Goal: Task Accomplishment & Management: Use online tool/utility

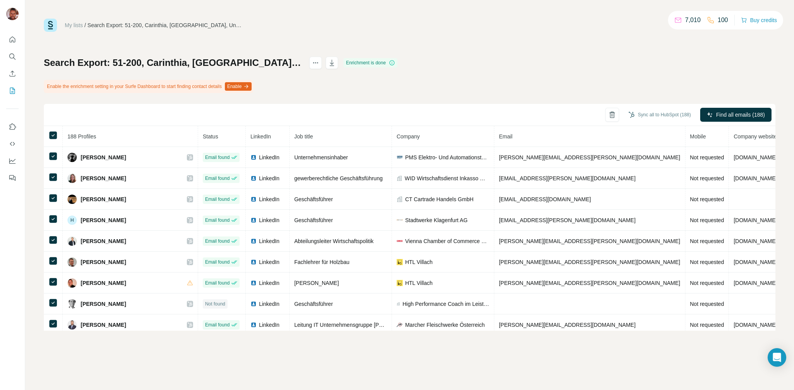
scroll to position [425, 0]
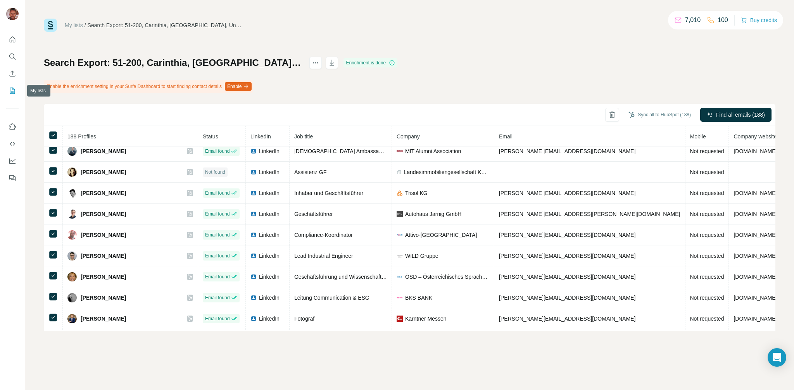
click at [14, 92] on icon "My lists" at bounding box center [13, 91] width 8 height 8
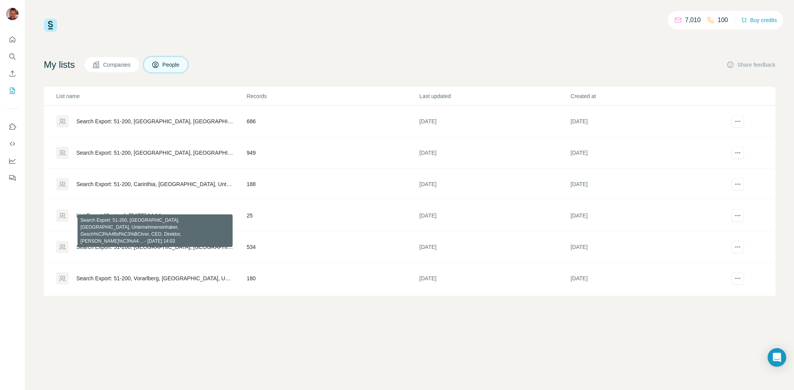
click at [173, 249] on td "Search Export: 51-200, [GEOGRAPHIC_DATA], [GEOGRAPHIC_DATA], Unternehmensinhabe…" at bounding box center [145, 247] width 202 height 31
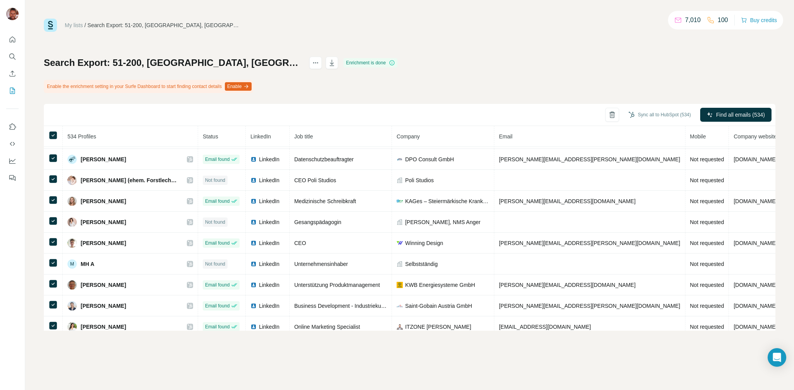
scroll to position [444, 0]
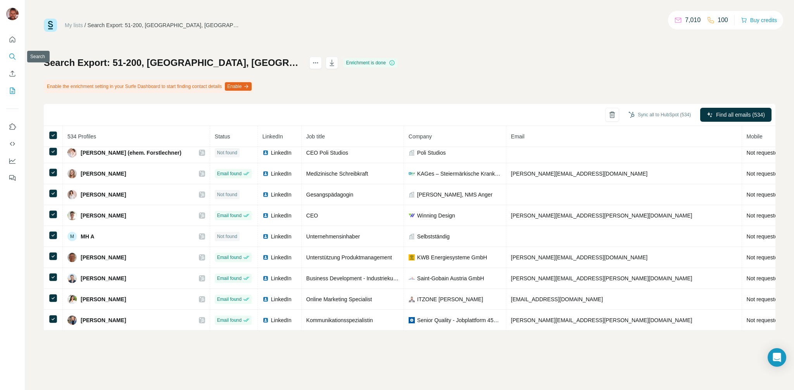
click at [11, 58] on icon "Search" at bounding box center [11, 56] width 5 height 5
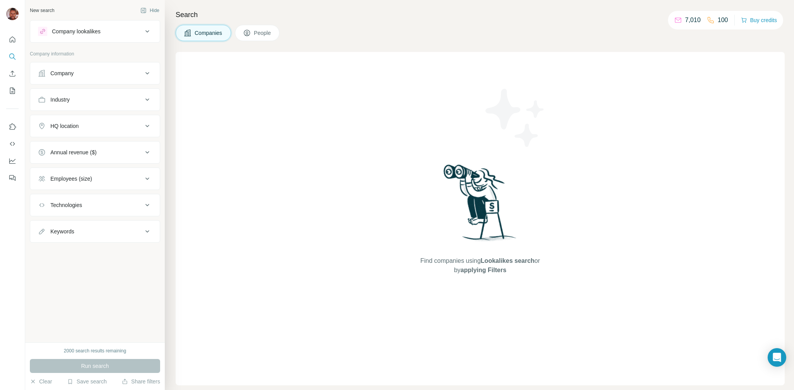
click at [97, 30] on div "Company lookalikes" at bounding box center [76, 32] width 48 height 8
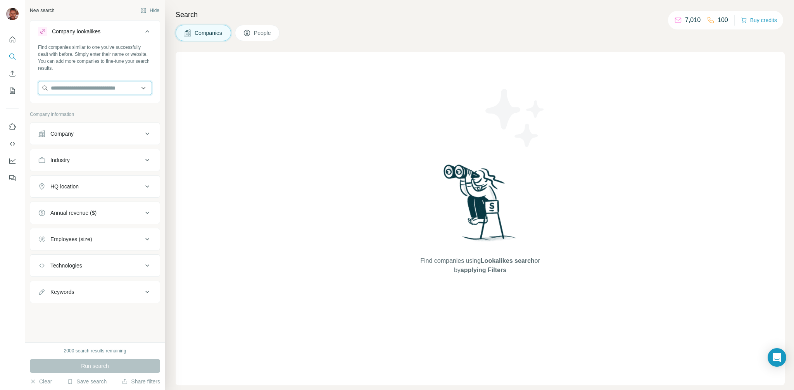
click at [81, 85] on input "text" at bounding box center [95, 88] width 114 height 14
click at [96, 92] on input "**********" at bounding box center [95, 88] width 114 height 14
drag, startPoint x: 92, startPoint y: 89, endPoint x: 45, endPoint y: 85, distance: 47.1
click at [45, 85] on input "**********" at bounding box center [95, 88] width 114 height 14
type input "**********"
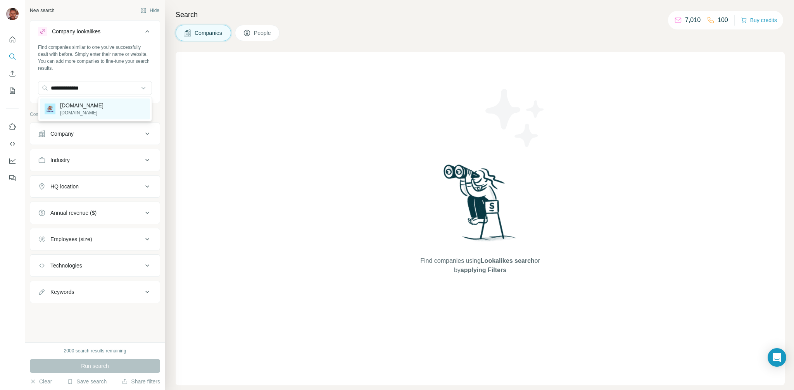
click at [86, 106] on p "[DOMAIN_NAME]" at bounding box center [81, 106] width 43 height 8
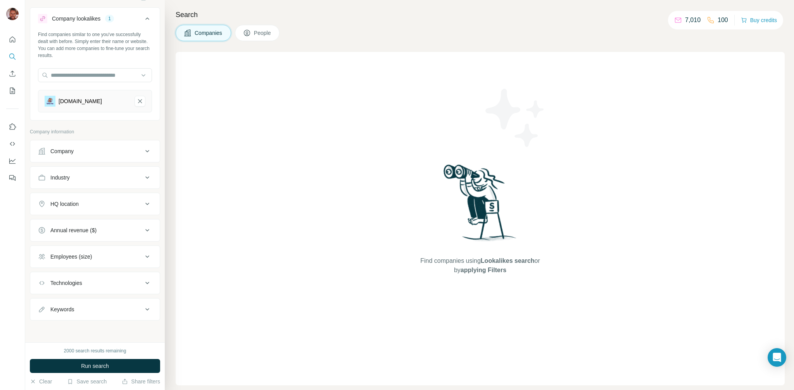
scroll to position [12, 0]
click at [104, 369] on span "Run search" at bounding box center [95, 366] width 28 height 8
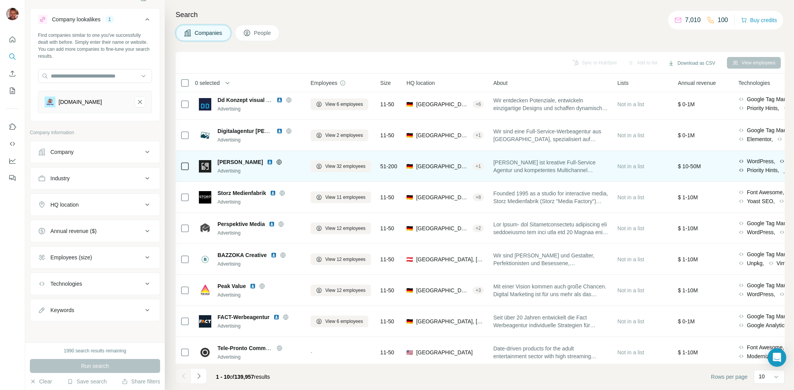
scroll to position [0, 0]
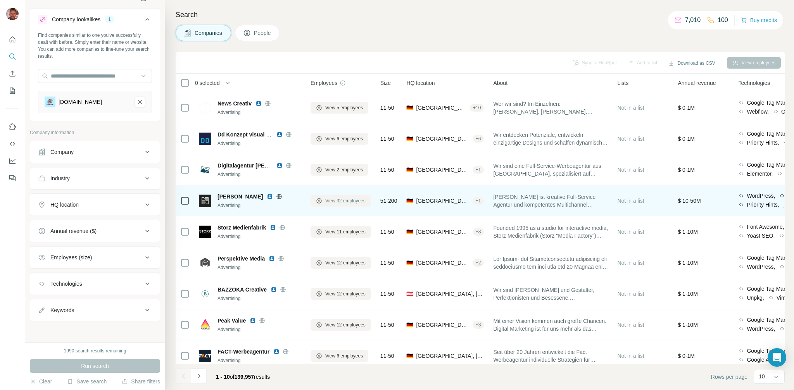
click at [334, 201] on span "View 32 employees" at bounding box center [345, 200] width 40 height 7
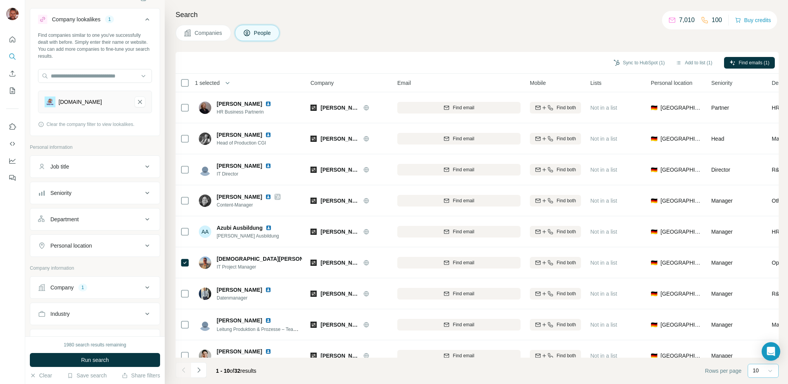
click at [771, 373] on icon at bounding box center [771, 371] width 8 height 8
click at [759, 314] on p "60" at bounding box center [758, 312] width 6 height 8
click at [755, 62] on span "Find emails (1)" at bounding box center [754, 62] width 31 height 7
click at [754, 63] on span "Find emails (1)" at bounding box center [754, 62] width 31 height 7
click at [743, 59] on span "Find emails (1)" at bounding box center [754, 62] width 31 height 7
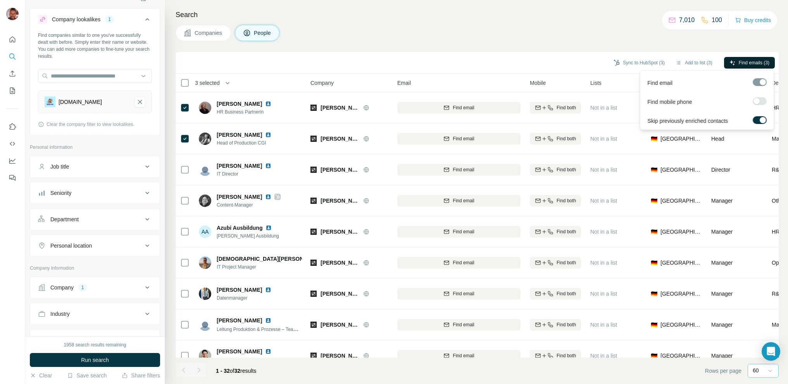
click at [752, 62] on span "Find emails (3)" at bounding box center [754, 62] width 31 height 7
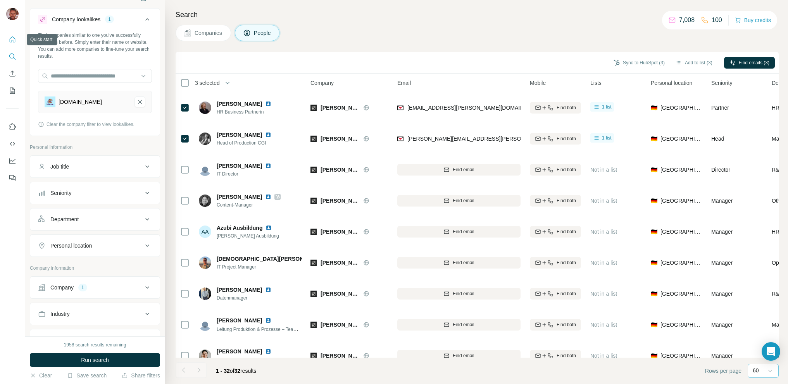
click at [9, 40] on icon "Quick start" at bounding box center [13, 40] width 8 height 8
